Goal: Transaction & Acquisition: Purchase product/service

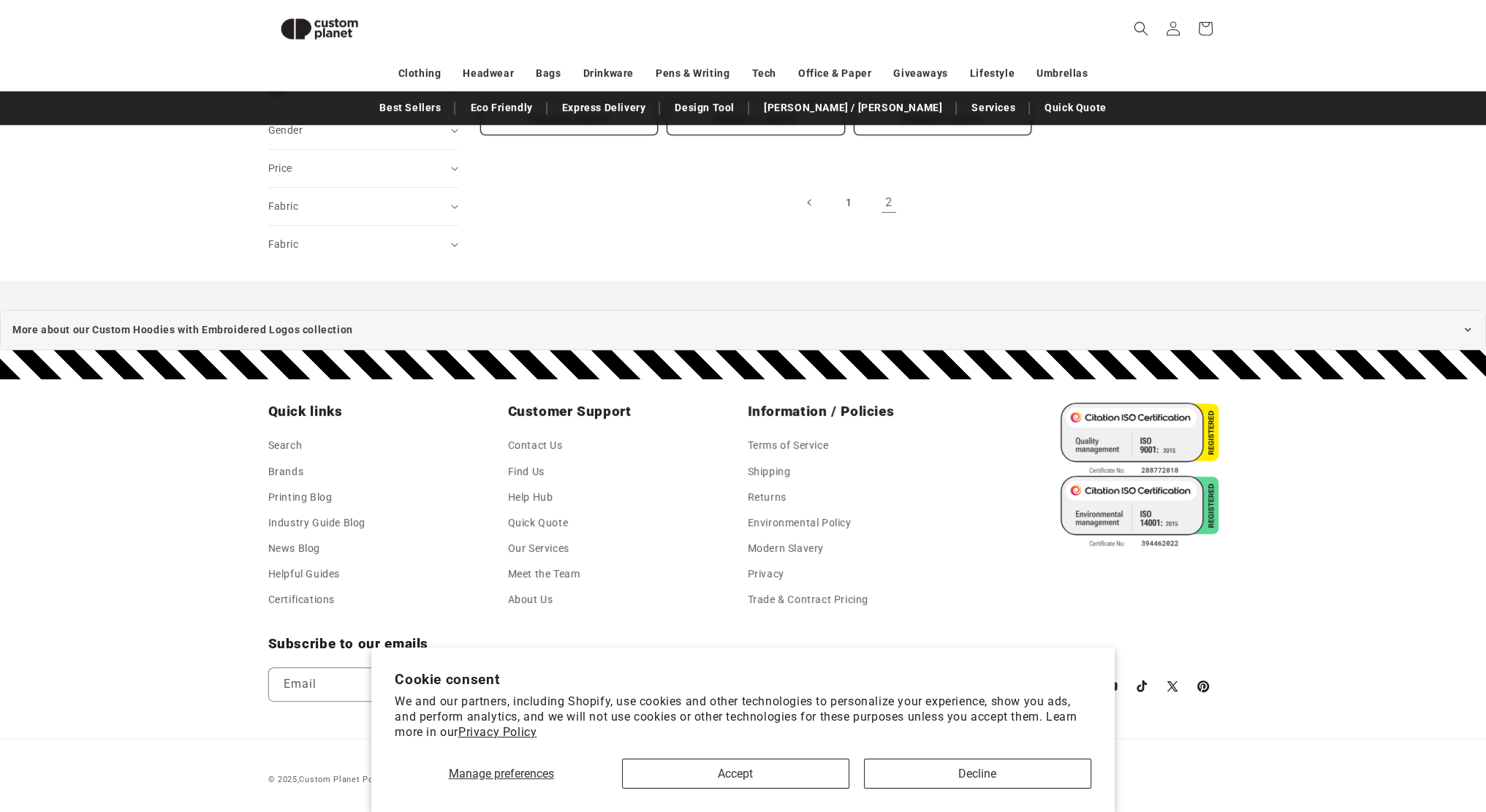
scroll to position [481, 0]
click at [854, 205] on link "1" at bounding box center [849, 203] width 32 height 32
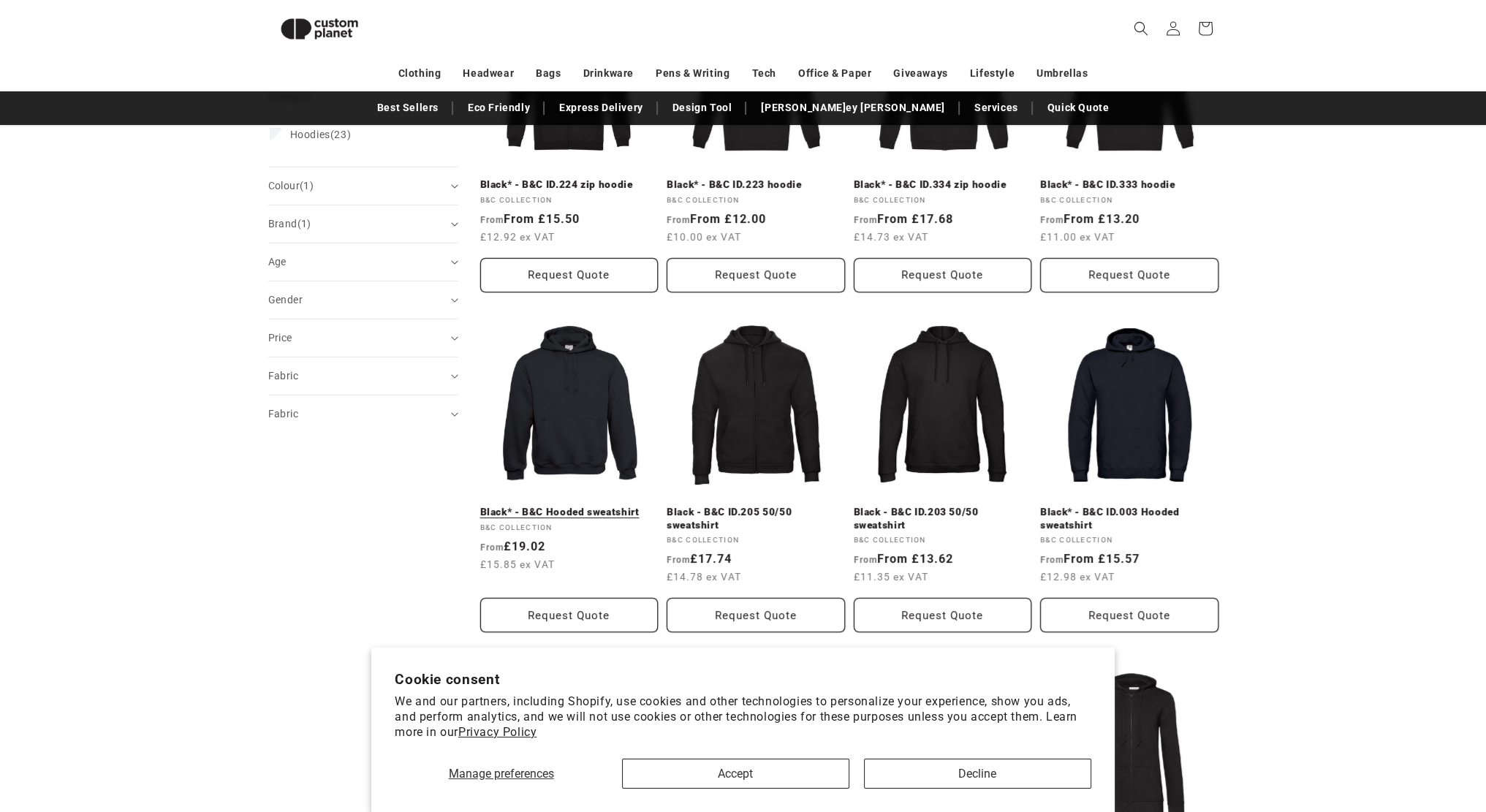
scroll to position [311, 0]
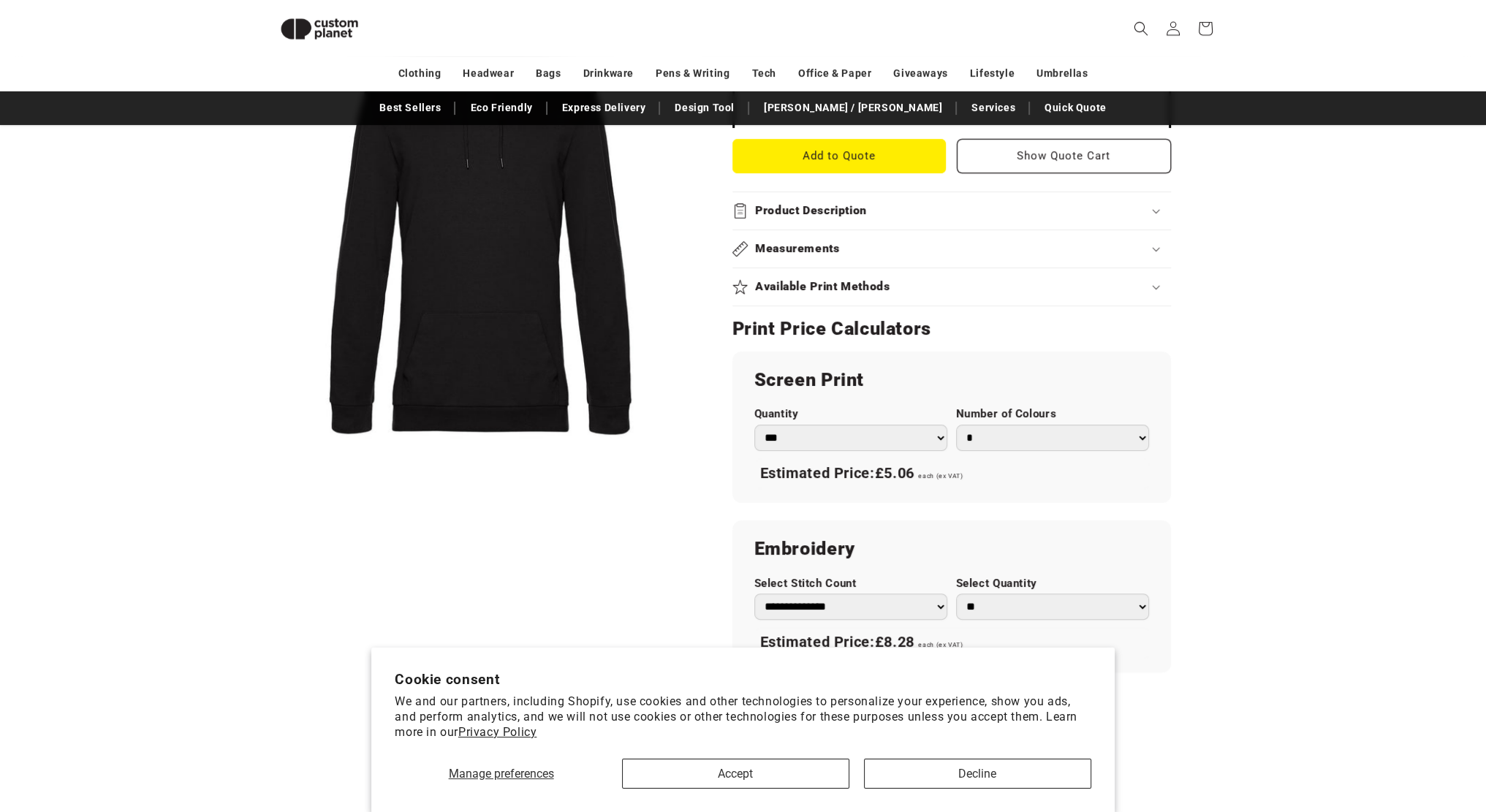
scroll to position [564, 0]
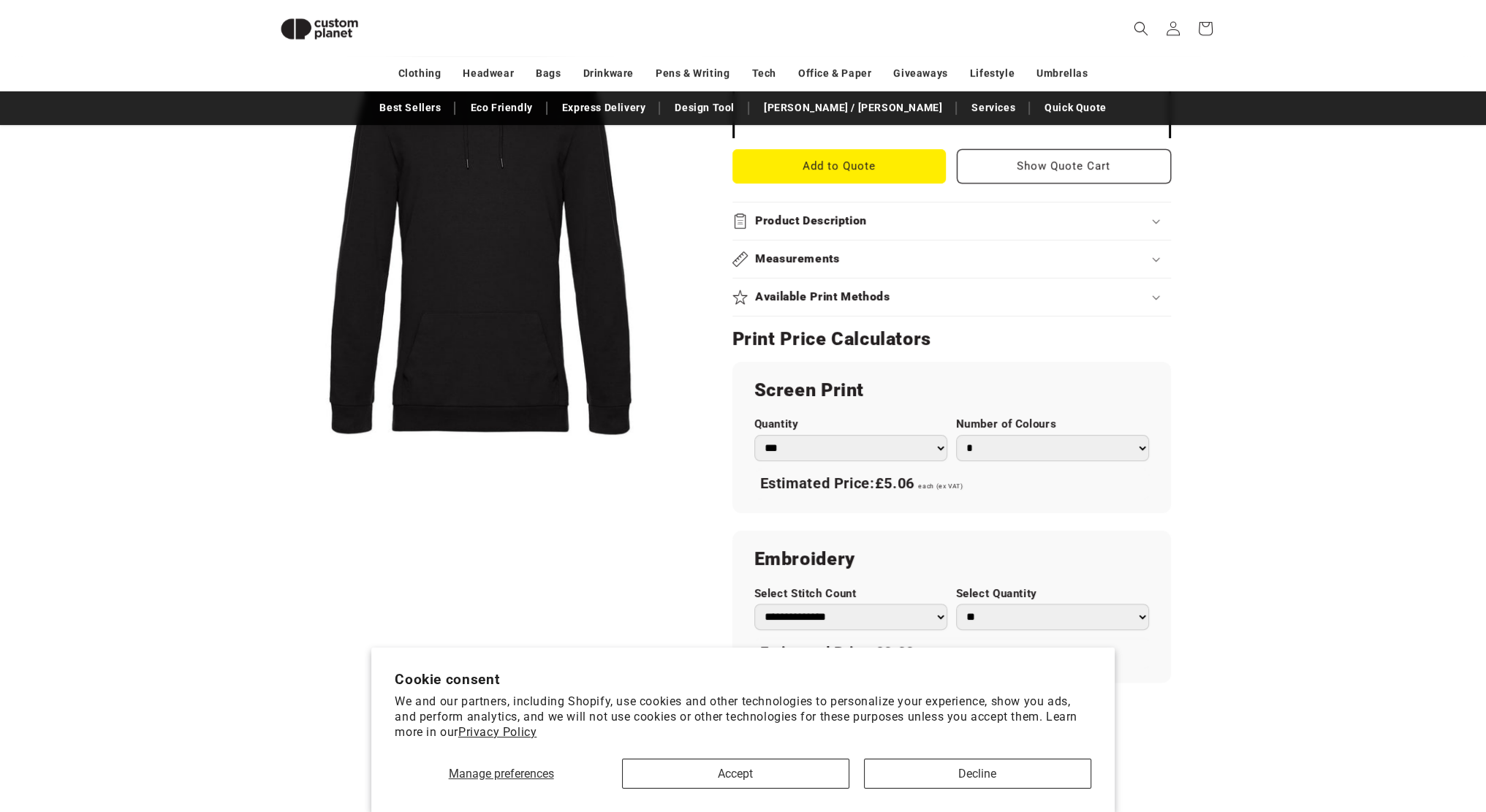
click at [830, 223] on h2 "Product Description" at bounding box center [811, 221] width 112 height 16
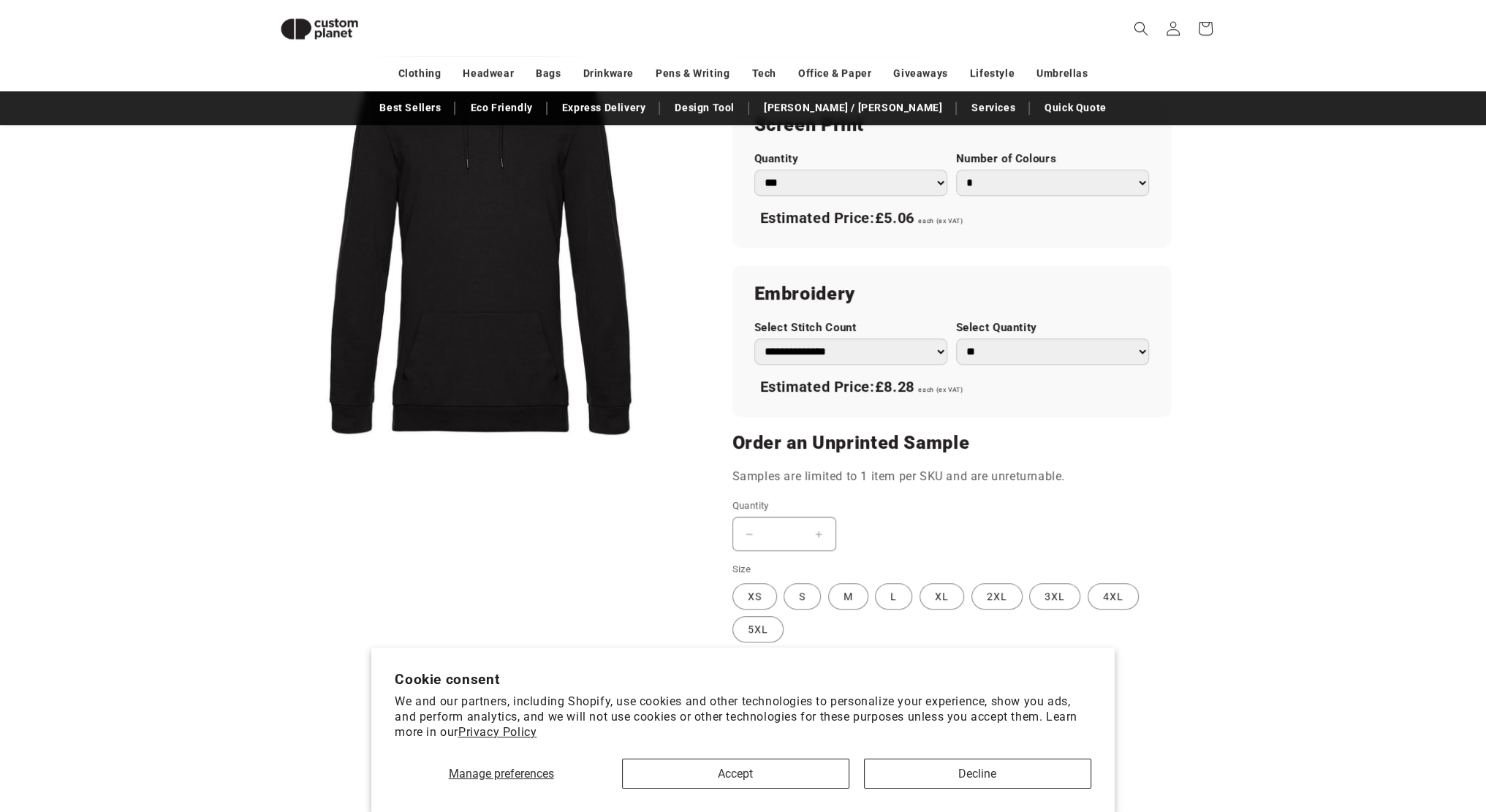
scroll to position [1002, 0]
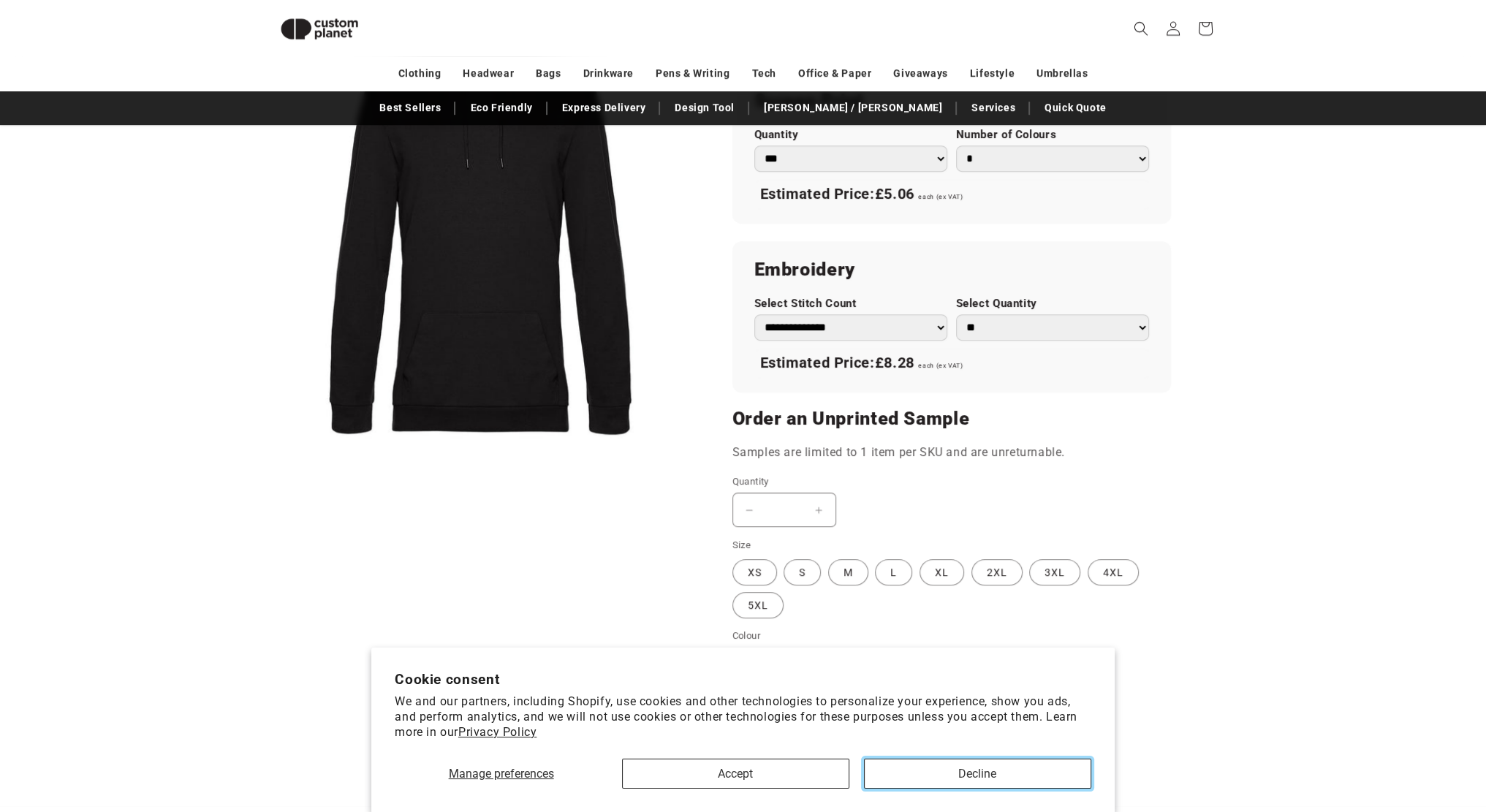
drag, startPoint x: 945, startPoint y: 782, endPoint x: 913, endPoint y: 684, distance: 103.1
click at [945, 782] on button "Decline" at bounding box center [977, 773] width 227 height 30
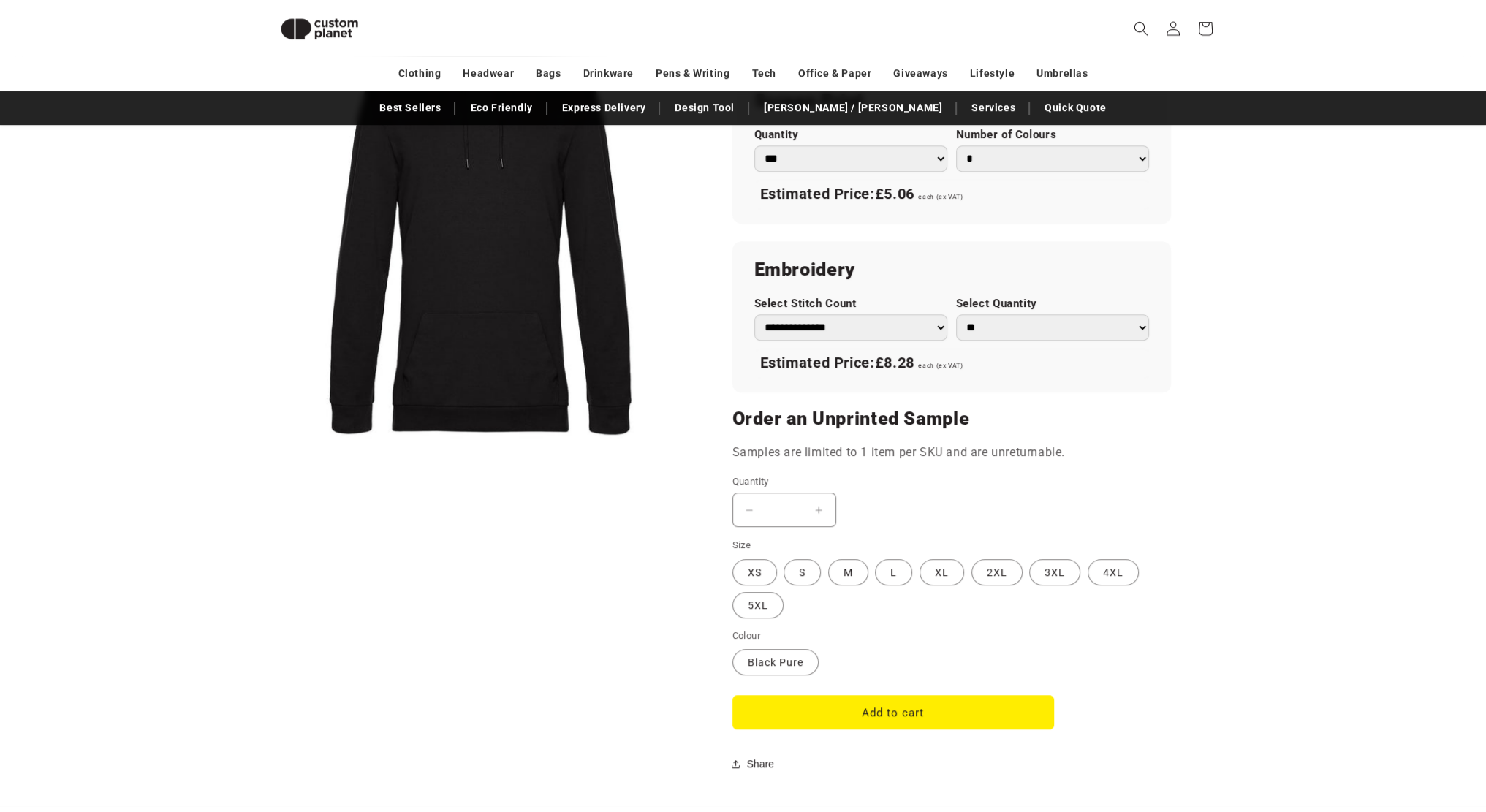
click at [804, 320] on select "**********" at bounding box center [851, 327] width 193 height 26
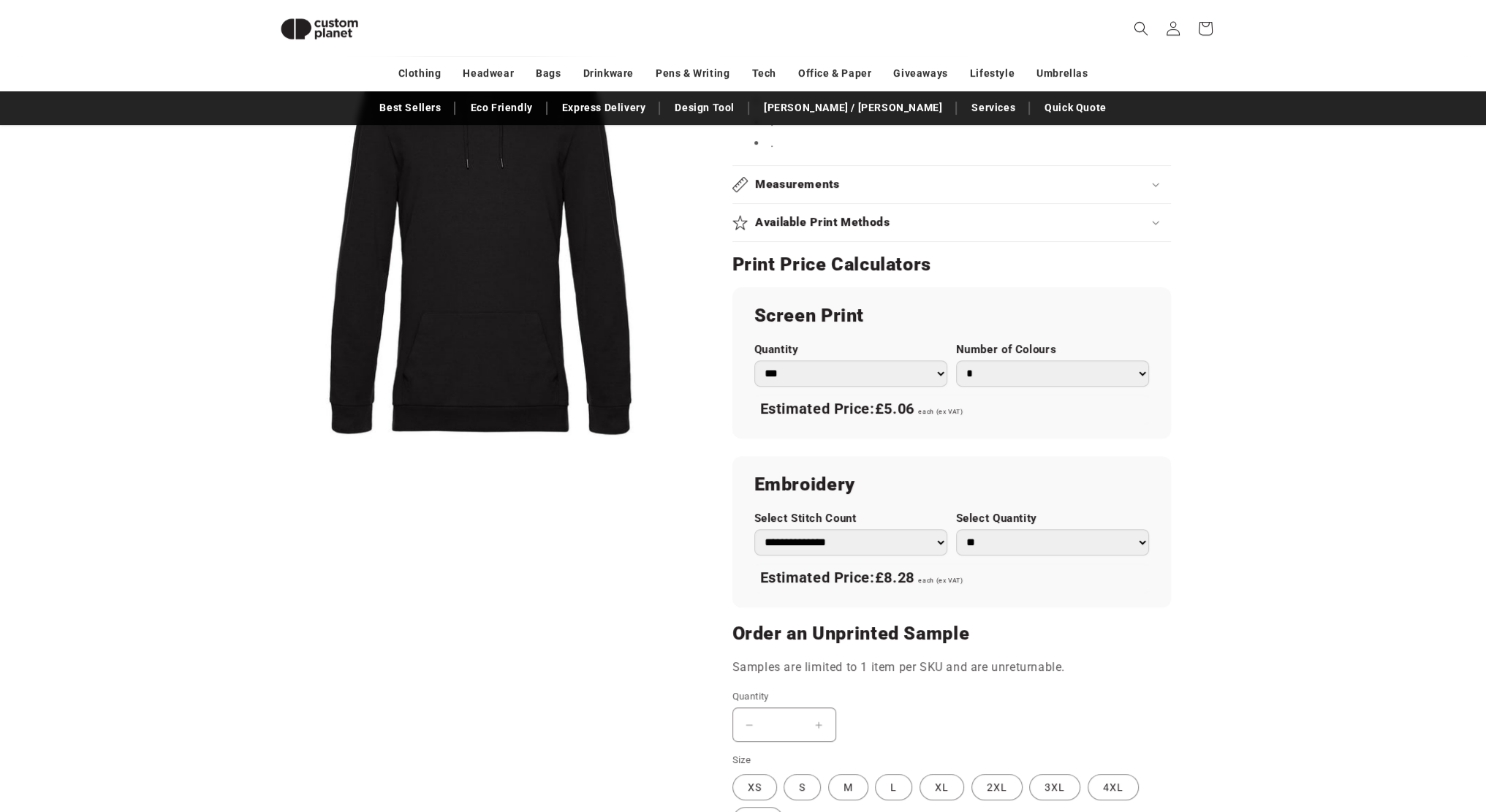
scroll to position [710, 0]
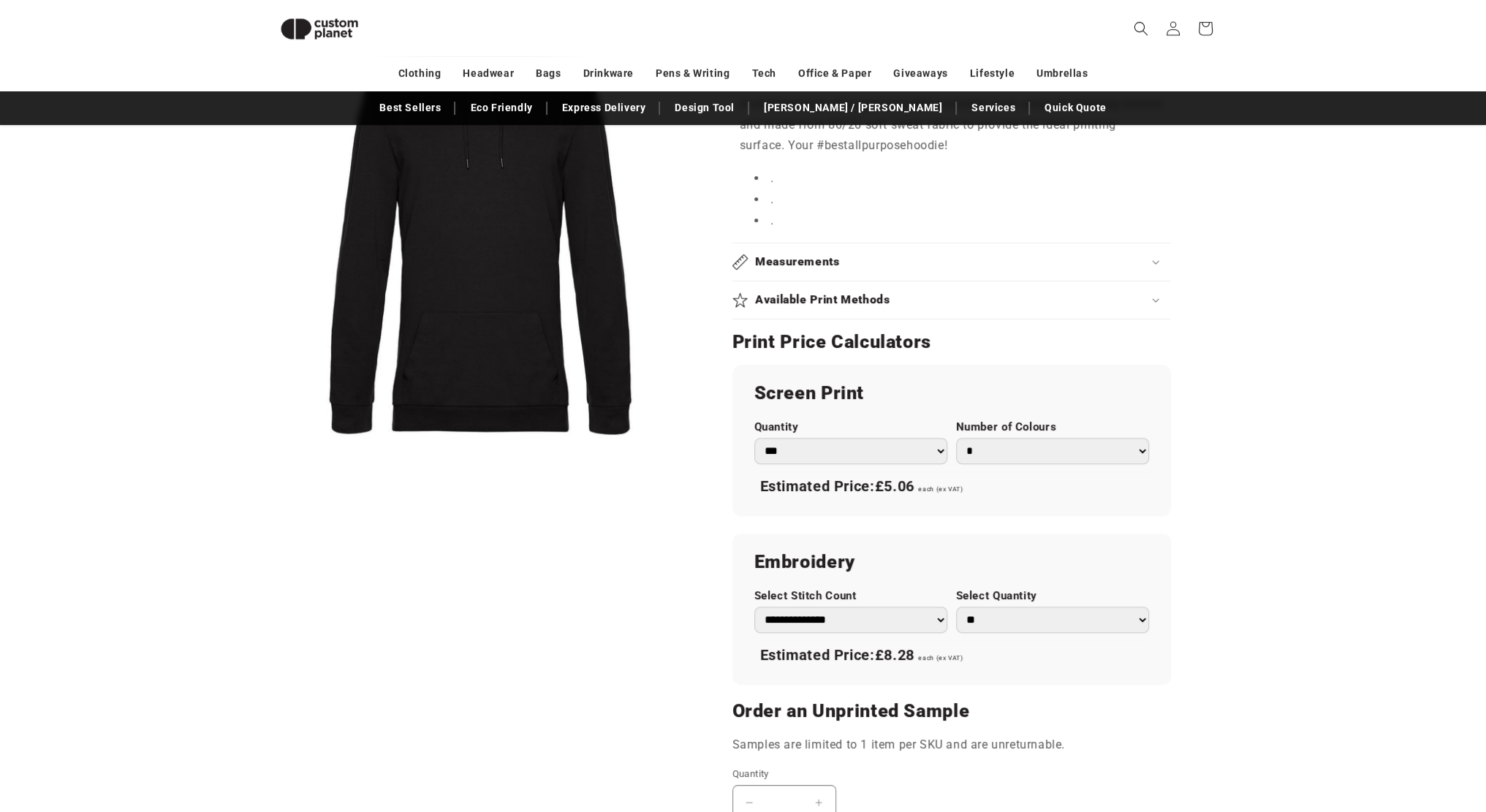
click at [791, 455] on select "*** *** *** **** **** **** ***** *****" at bounding box center [851, 450] width 193 height 26
click at [978, 454] on select "* * * * * * *" at bounding box center [1052, 450] width 193 height 26
click at [956, 437] on select "* * * * * * *" at bounding box center [1052, 450] width 193 height 26
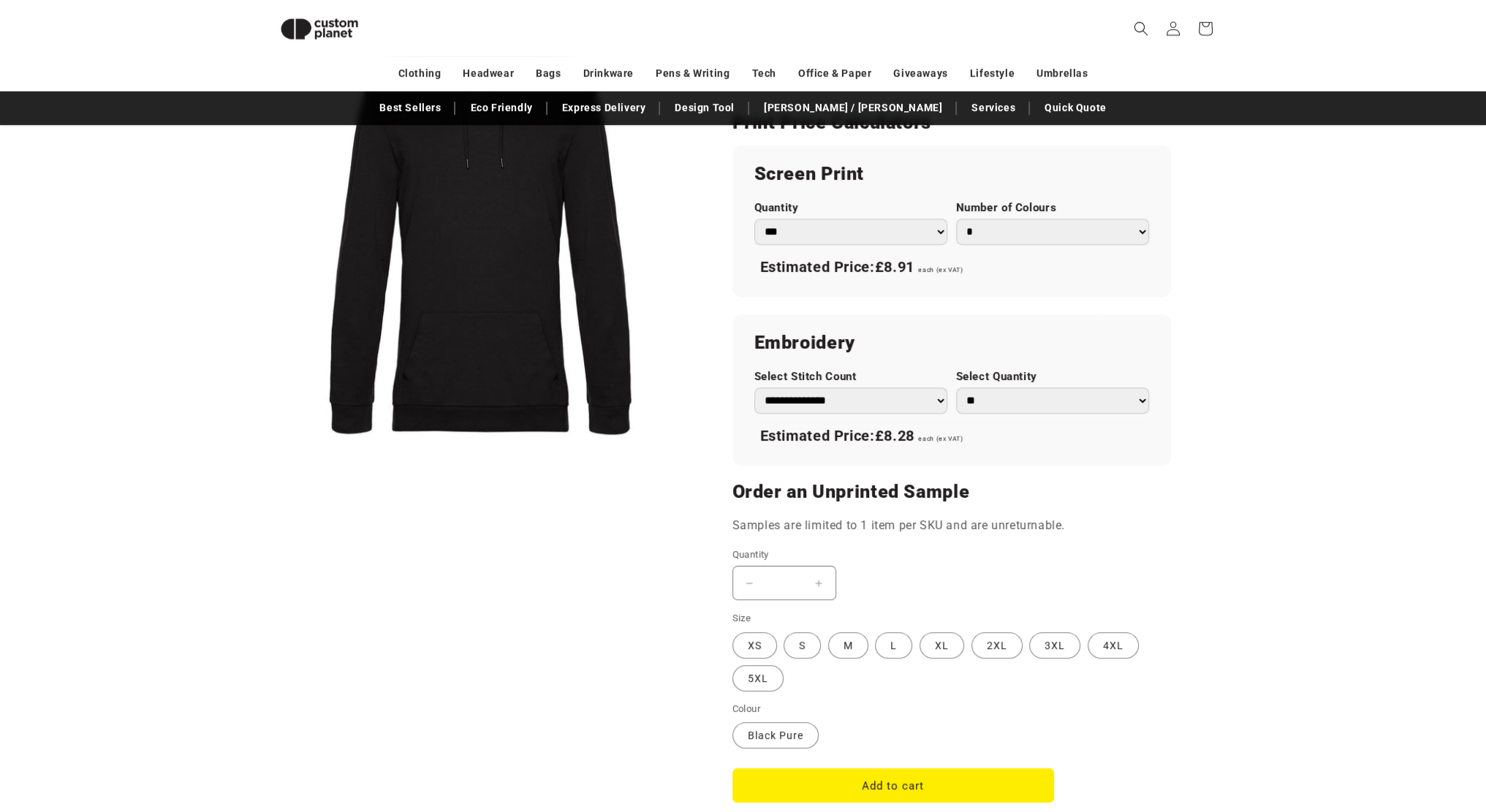
scroll to position [783, 0]
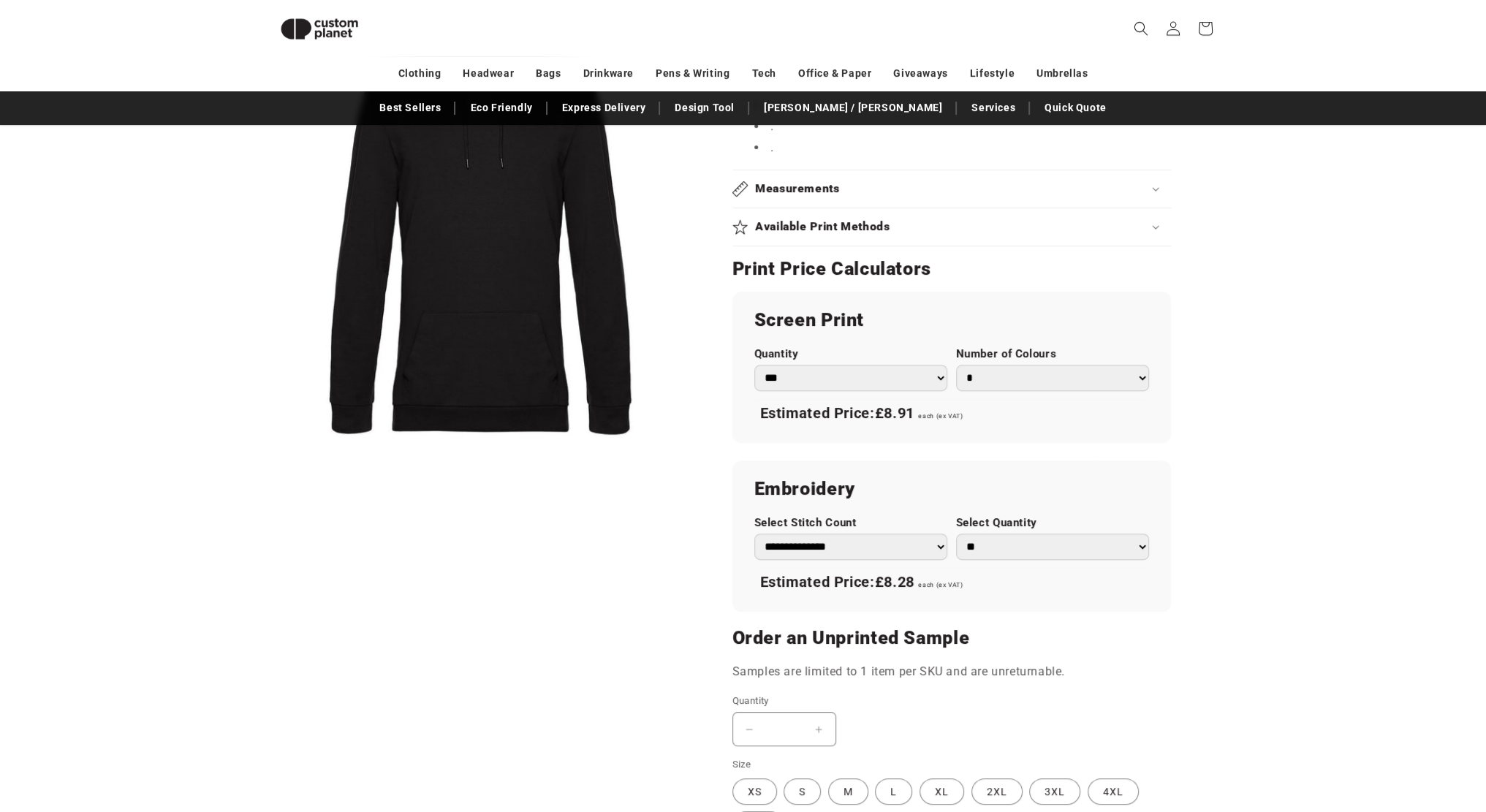
click at [989, 369] on select "* * * * * * *" at bounding box center [1052, 378] width 193 height 26
click at [956, 365] on select "* * * * * * *" at bounding box center [1052, 378] width 193 height 26
click at [987, 378] on select "* * * * * * *" at bounding box center [1052, 378] width 193 height 26
select select "*"
click at [956, 365] on select "* * * * * * *" at bounding box center [1052, 378] width 193 height 26
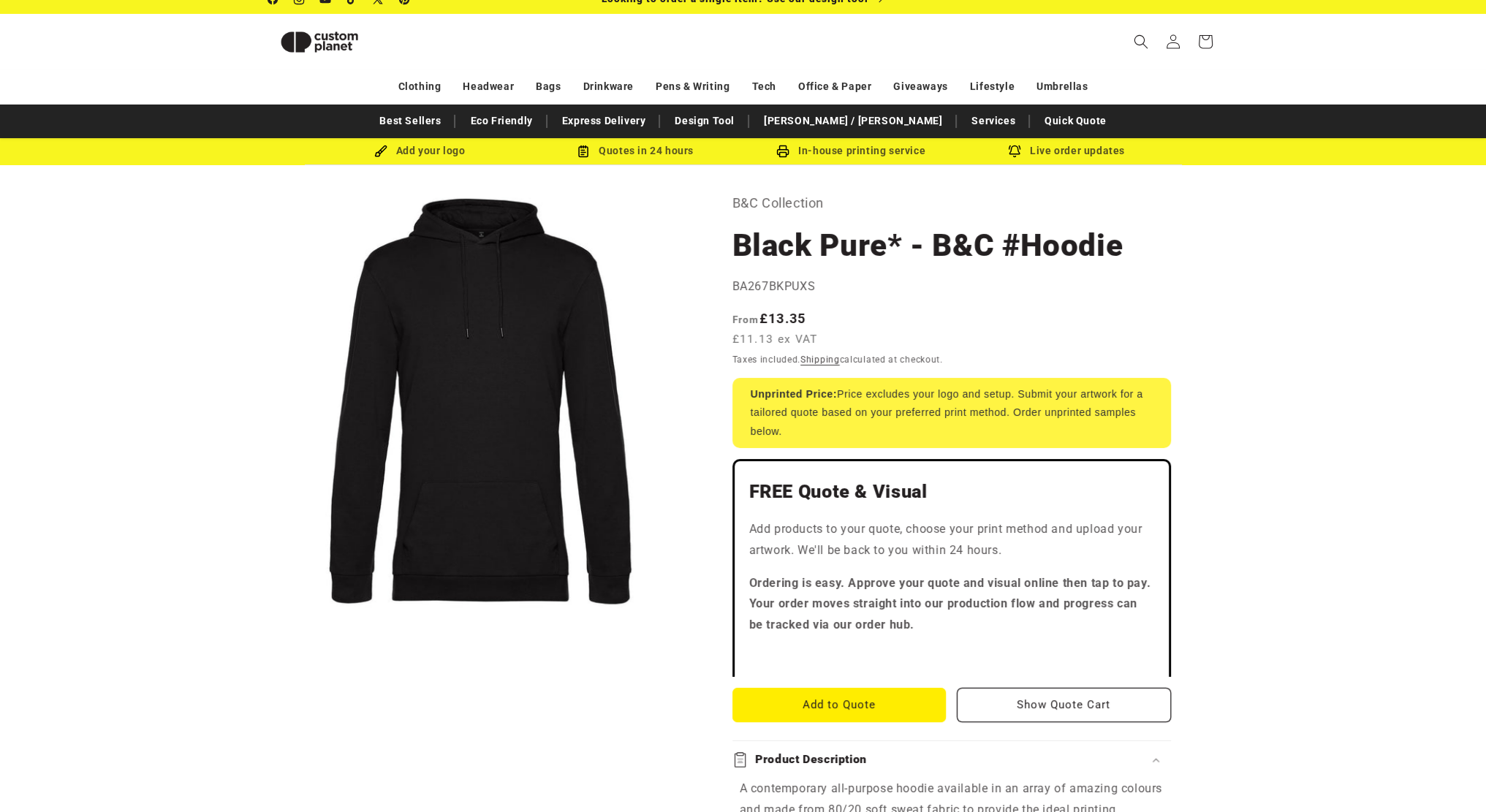
scroll to position [0, 0]
